Goal: Task Accomplishment & Management: Use online tool/utility

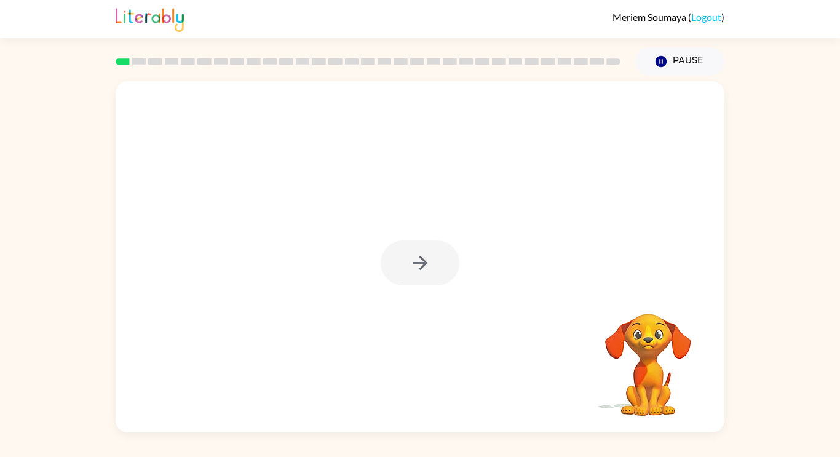
click at [570, 173] on div at bounding box center [420, 256] width 609 height 351
click at [422, 261] on icon "button" at bounding box center [421, 263] width 22 height 22
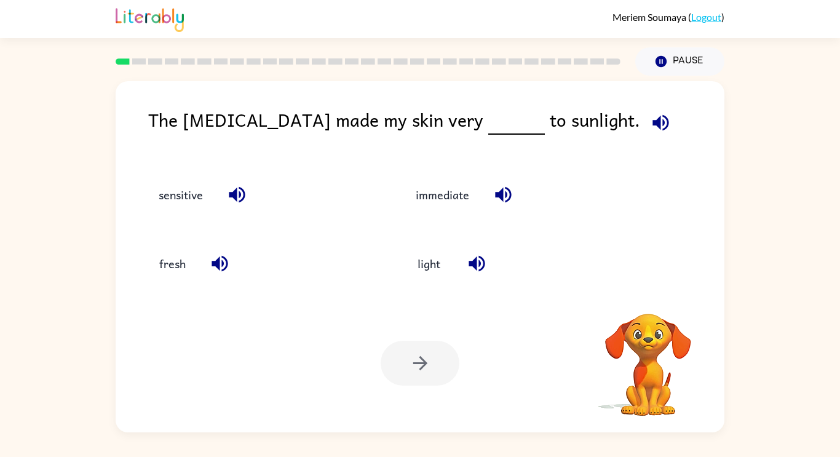
click at [650, 114] on icon "button" at bounding box center [661, 123] width 22 height 22
click at [650, 127] on icon "button" at bounding box center [661, 123] width 22 height 22
click at [541, 173] on div "immediate" at bounding box center [508, 188] width 257 height 69
click at [650, 127] on icon "button" at bounding box center [661, 123] width 22 height 22
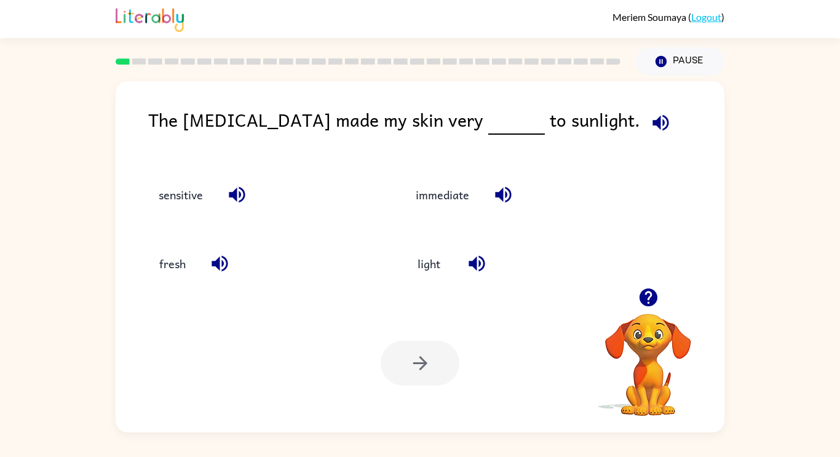
click at [645, 125] on button "button" at bounding box center [660, 122] width 31 height 31
click at [645, 122] on button "button" at bounding box center [660, 122] width 31 height 31
click at [650, 130] on icon "button" at bounding box center [661, 123] width 22 height 22
click at [653, 119] on icon "button" at bounding box center [661, 122] width 16 height 16
click at [640, 133] on span at bounding box center [658, 120] width 36 height 28
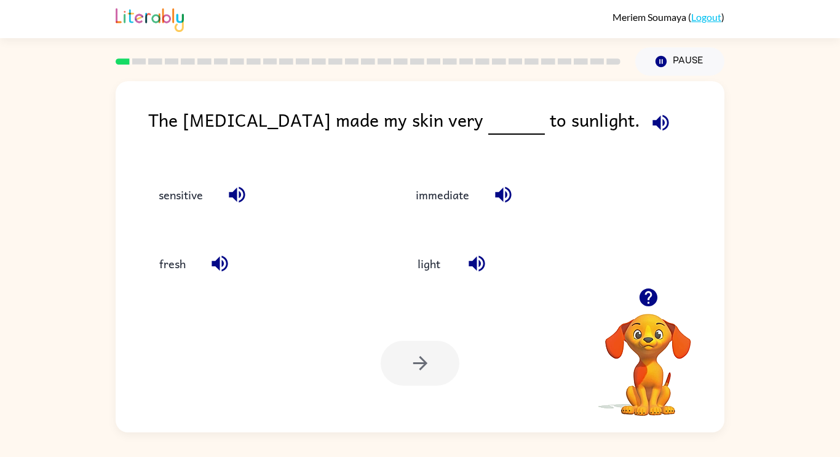
click at [650, 117] on icon "button" at bounding box center [661, 123] width 22 height 22
click at [553, 185] on div "immediate" at bounding box center [518, 194] width 229 height 33
click at [653, 123] on icon "button" at bounding box center [661, 122] width 16 height 16
click at [428, 270] on button "light" at bounding box center [430, 263] width 52 height 33
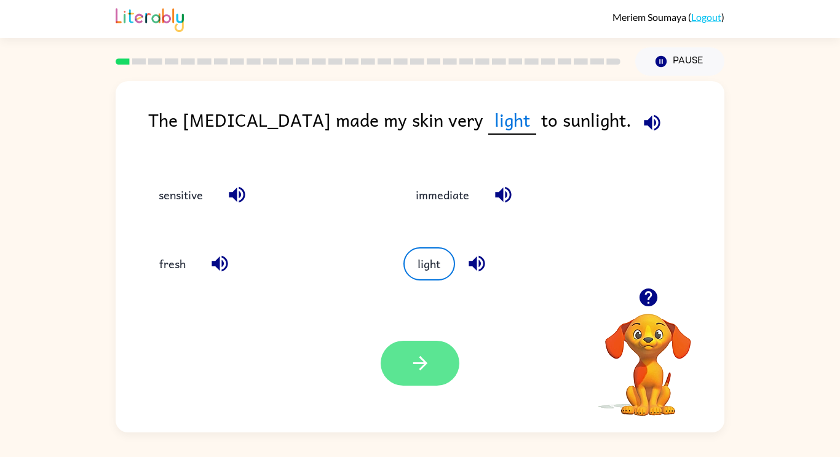
click at [437, 356] on button "button" at bounding box center [420, 363] width 79 height 45
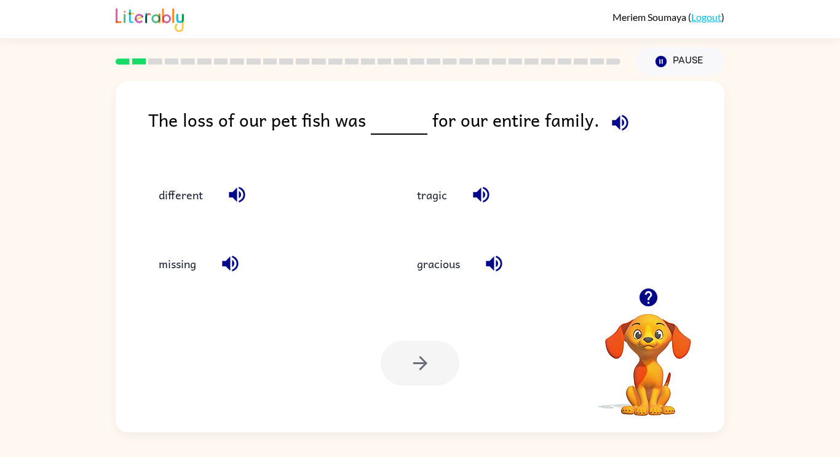
click at [612, 121] on icon "button" at bounding box center [620, 122] width 16 height 16
click at [614, 129] on icon "button" at bounding box center [621, 123] width 22 height 22
click at [540, 177] on div "tragic" at bounding box center [510, 188] width 258 height 69
click at [610, 127] on icon "button" at bounding box center [621, 123] width 22 height 22
click at [538, 184] on div "tragic" at bounding box center [520, 194] width 230 height 33
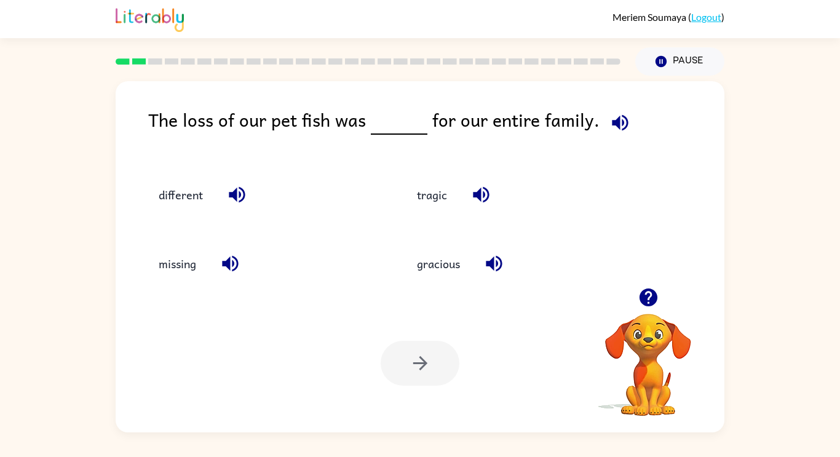
click at [612, 122] on icon "button" at bounding box center [620, 122] width 16 height 16
click at [548, 163] on div "tragic" at bounding box center [510, 188] width 258 height 69
click at [613, 122] on icon "button" at bounding box center [620, 122] width 16 height 16
click at [524, 188] on div "tragic" at bounding box center [520, 194] width 230 height 33
click at [614, 122] on icon "button" at bounding box center [621, 123] width 22 height 22
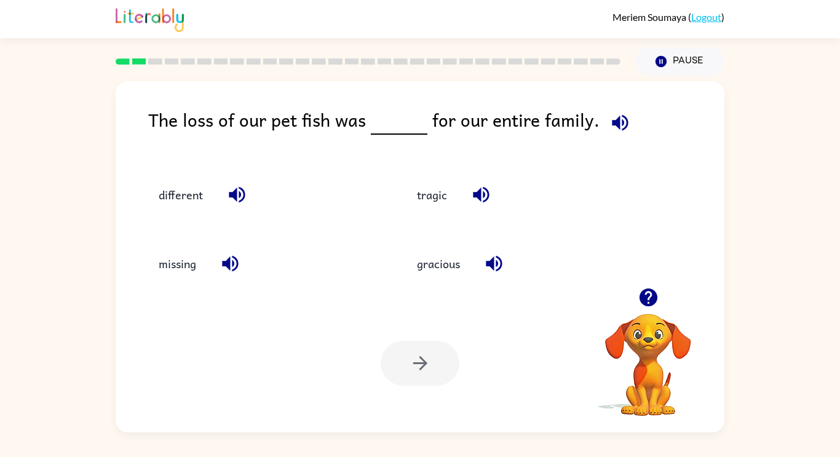
click at [490, 195] on icon "button" at bounding box center [482, 195] width 22 height 22
click at [615, 116] on icon "button" at bounding box center [621, 123] width 22 height 22
click at [189, 191] on button "different" at bounding box center [180, 194] width 69 height 33
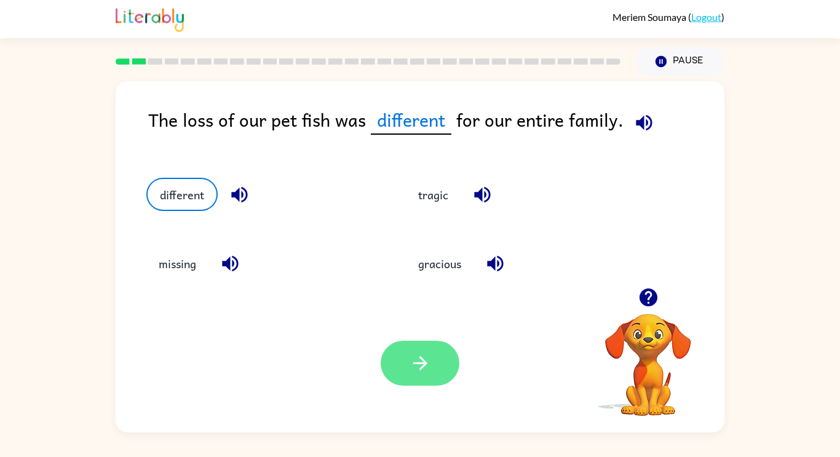
click at [408, 360] on button "button" at bounding box center [420, 363] width 79 height 45
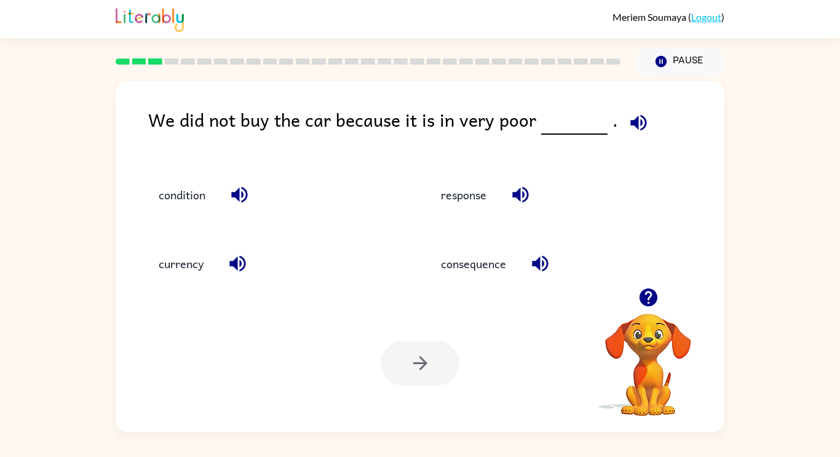
click at [618, 111] on span at bounding box center [636, 120] width 36 height 28
click at [407, 184] on div "response" at bounding box center [546, 188] width 282 height 69
click at [628, 129] on icon "button" at bounding box center [639, 123] width 22 height 22
click at [199, 203] on button "condition" at bounding box center [181, 194] width 71 height 33
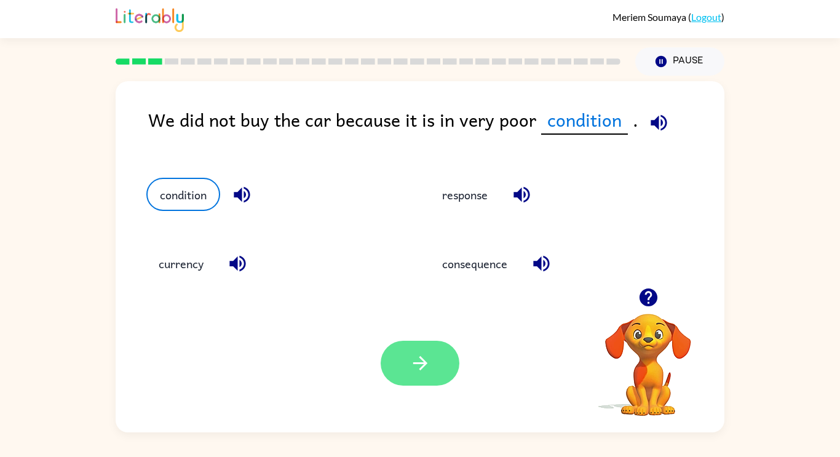
click at [415, 356] on icon "button" at bounding box center [421, 363] width 22 height 22
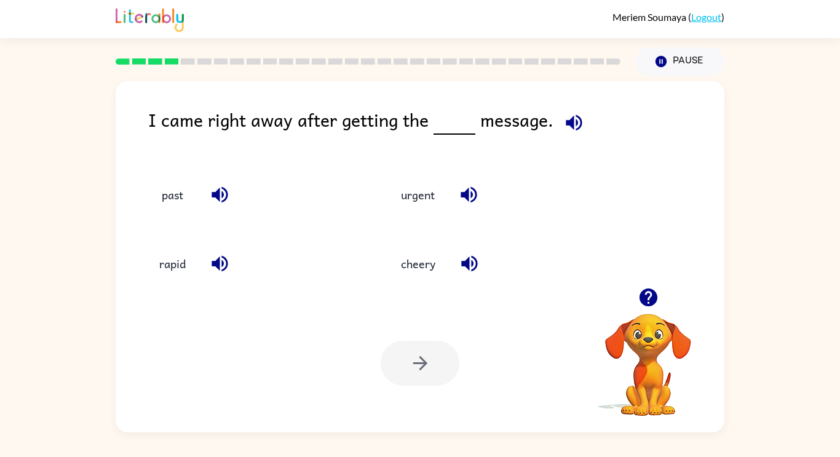
click at [570, 118] on icon "button" at bounding box center [574, 122] width 16 height 16
click at [564, 132] on icon "button" at bounding box center [575, 123] width 22 height 22
click at [573, 112] on icon "button" at bounding box center [575, 123] width 22 height 22
click at [579, 135] on button "button" at bounding box center [574, 122] width 31 height 31
click at [564, 125] on icon "button" at bounding box center [575, 123] width 22 height 22
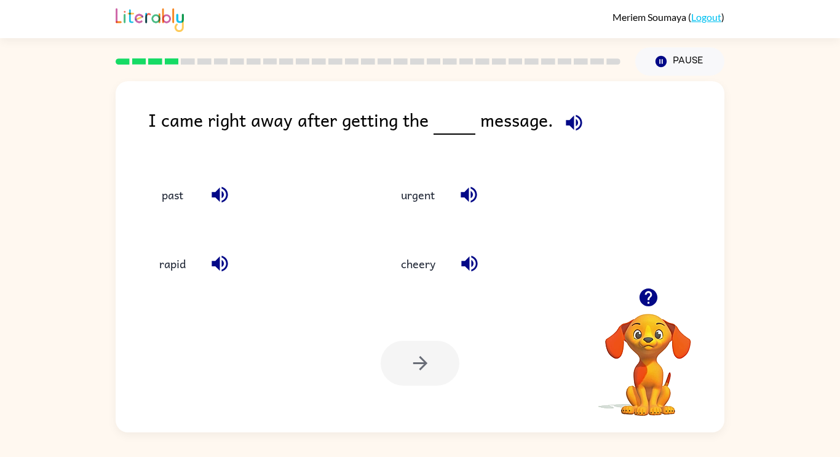
click at [569, 129] on icon "button" at bounding box center [575, 123] width 22 height 22
click at [565, 112] on icon "button" at bounding box center [575, 123] width 22 height 22
click at [207, 270] on button "button" at bounding box center [219, 263] width 31 height 31
click at [208, 265] on button "button" at bounding box center [219, 263] width 31 height 31
click at [177, 265] on button "rapid" at bounding box center [172, 263] width 52 height 33
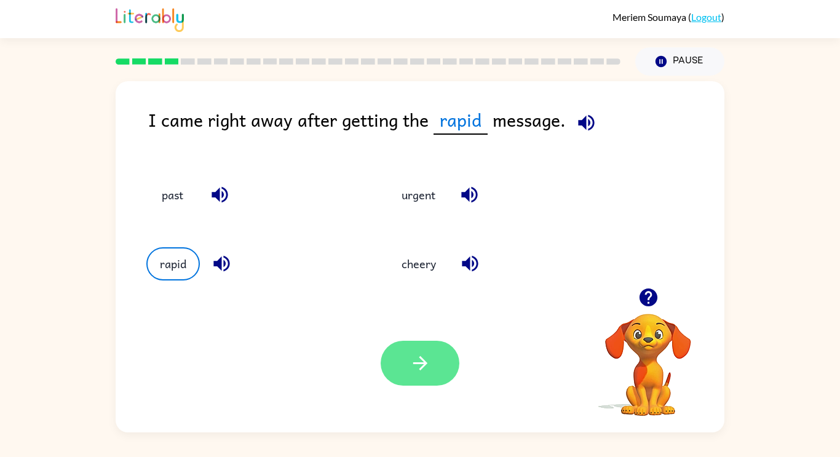
click at [413, 367] on icon "button" at bounding box center [421, 363] width 22 height 22
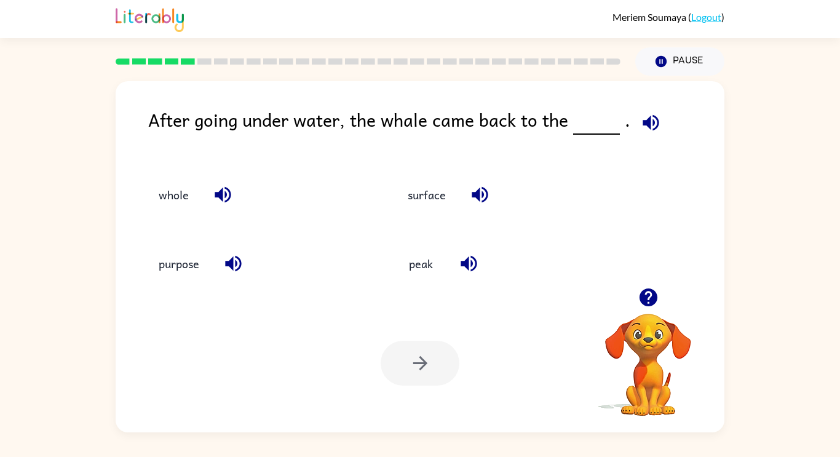
click at [639, 133] on button "button" at bounding box center [650, 122] width 31 height 31
drag, startPoint x: 417, startPoint y: 273, endPoint x: 487, endPoint y: 178, distance: 117.5
click at [487, 178] on div "whole surface purpose peak" at bounding box center [372, 223] width 498 height 138
click at [594, 132] on span at bounding box center [596, 120] width 5 height 28
click at [419, 266] on button "peak" at bounding box center [422, 263] width 52 height 33
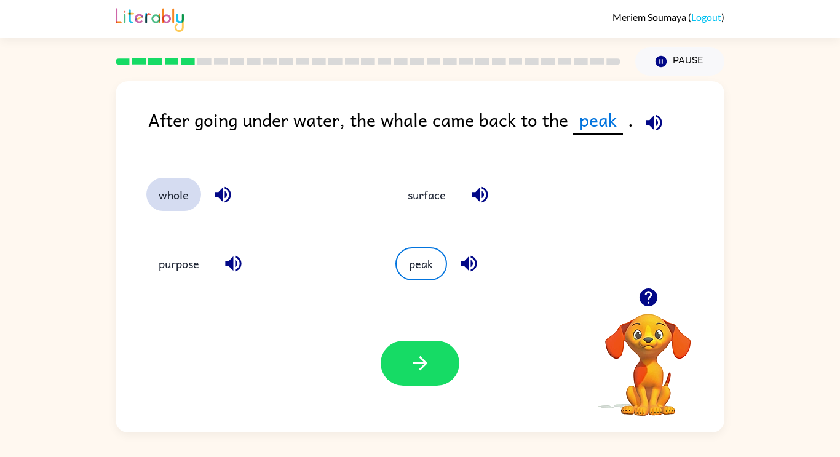
click at [169, 191] on button "whole" at bounding box center [173, 194] width 55 height 33
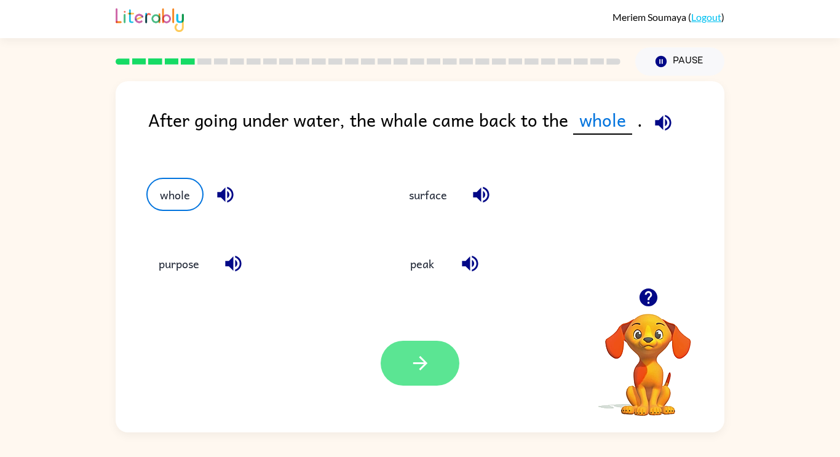
click at [413, 367] on icon "button" at bounding box center [421, 363] width 22 height 22
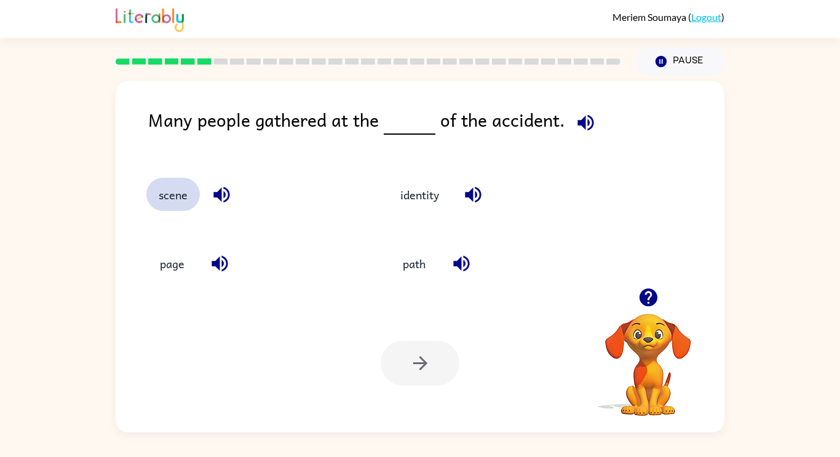
click at [159, 195] on button "scene" at bounding box center [173, 194] width 54 height 33
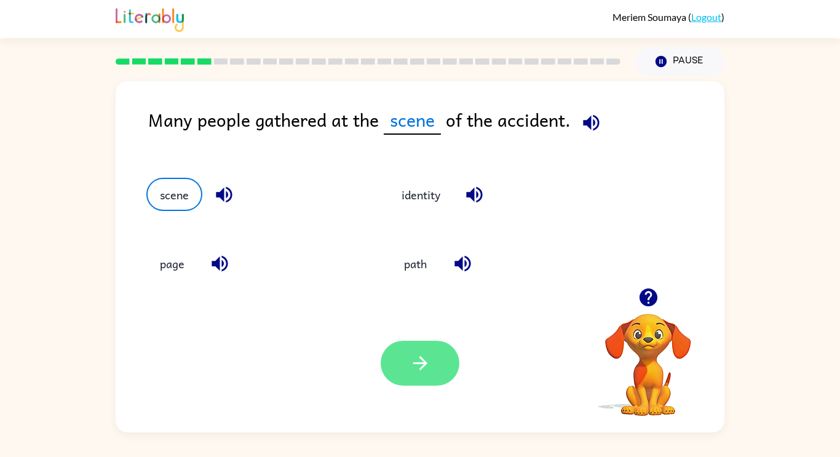
click at [441, 360] on button "button" at bounding box center [420, 363] width 79 height 45
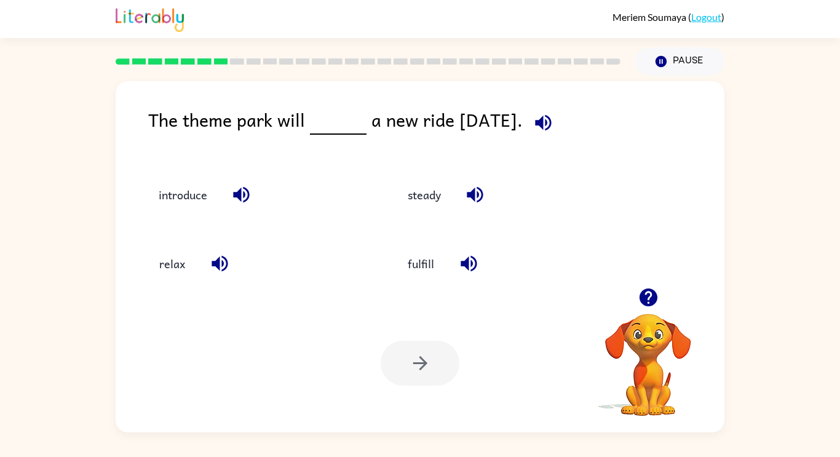
click at [221, 261] on icon "button" at bounding box center [220, 264] width 22 height 22
click at [175, 266] on button "relax" at bounding box center [172, 263] width 52 height 33
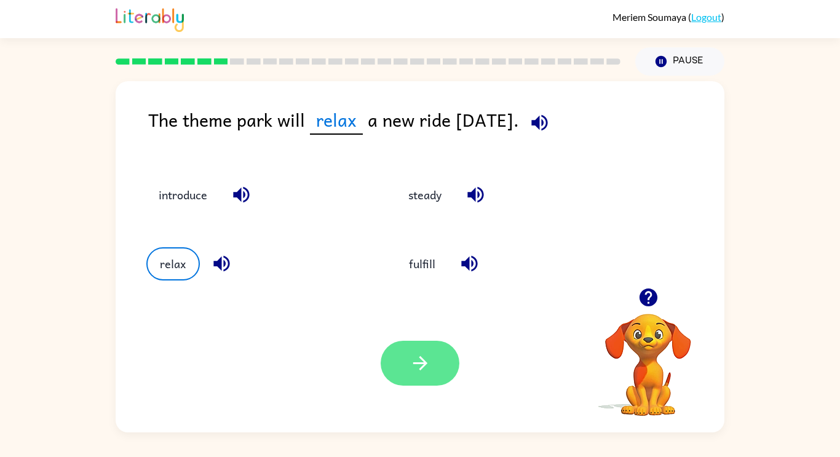
click at [401, 361] on button "button" at bounding box center [420, 363] width 79 height 45
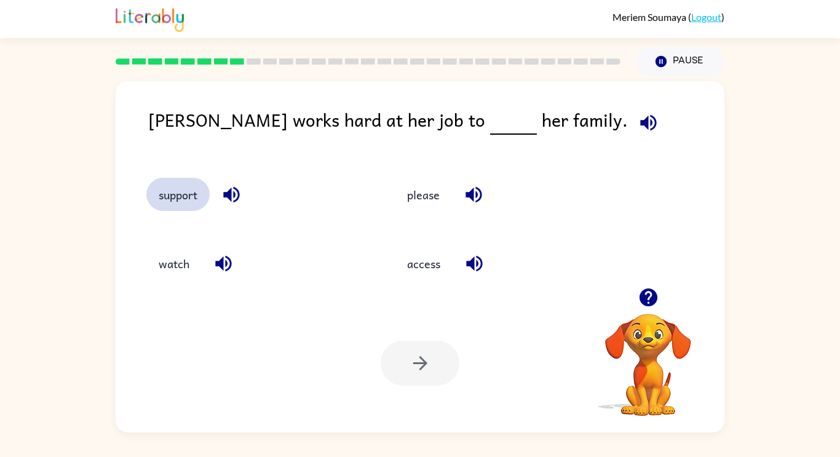
click at [198, 192] on button "support" at bounding box center [177, 194] width 63 height 33
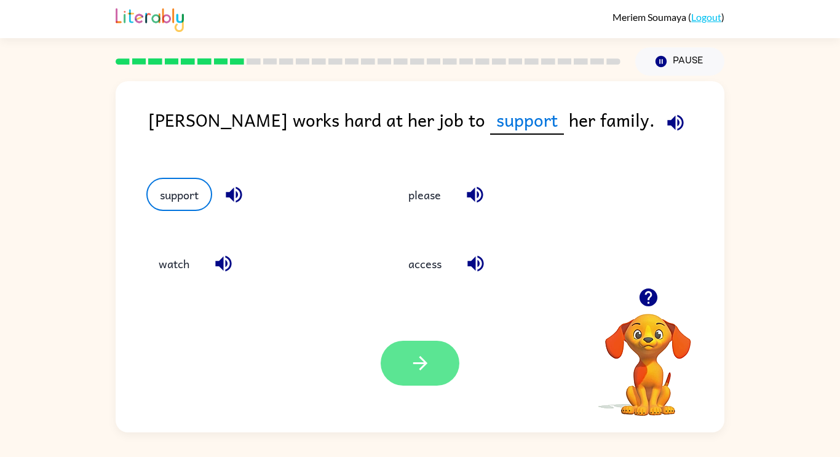
click at [435, 355] on button "button" at bounding box center [420, 363] width 79 height 45
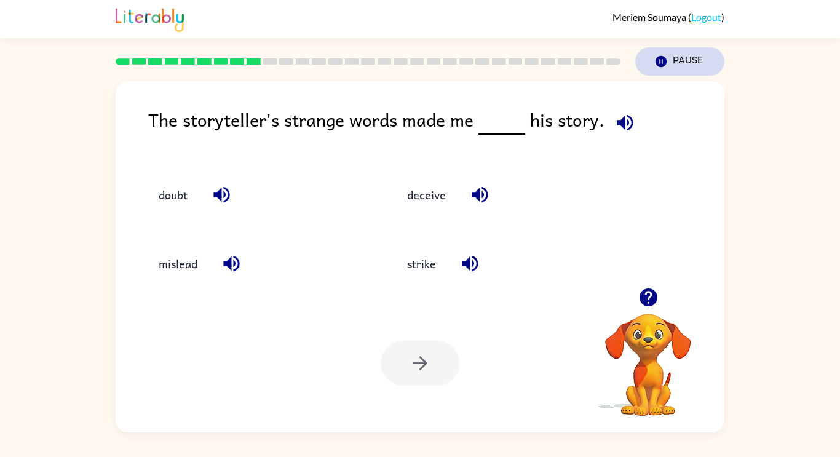
click at [685, 66] on button "Pause Pause" at bounding box center [679, 61] width 89 height 28
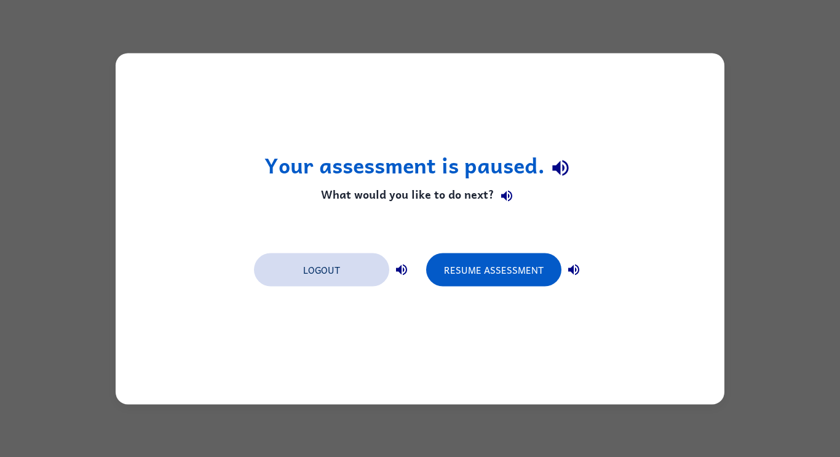
click at [356, 274] on button "Logout" at bounding box center [321, 269] width 135 height 33
